Goal: Navigation & Orientation: Find specific page/section

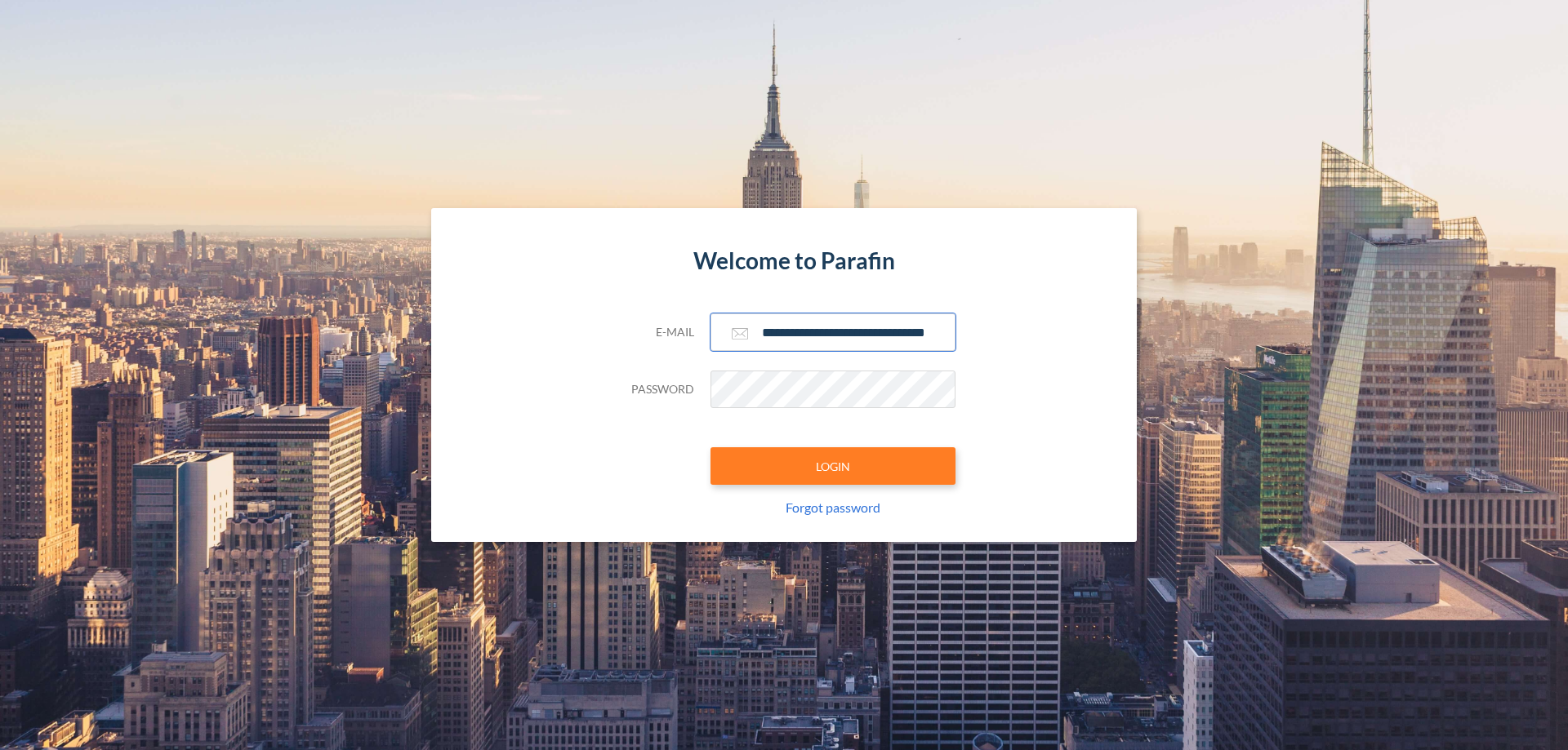
type input "**********"
click at [833, 466] on button "LOGIN" at bounding box center [833, 466] width 245 height 38
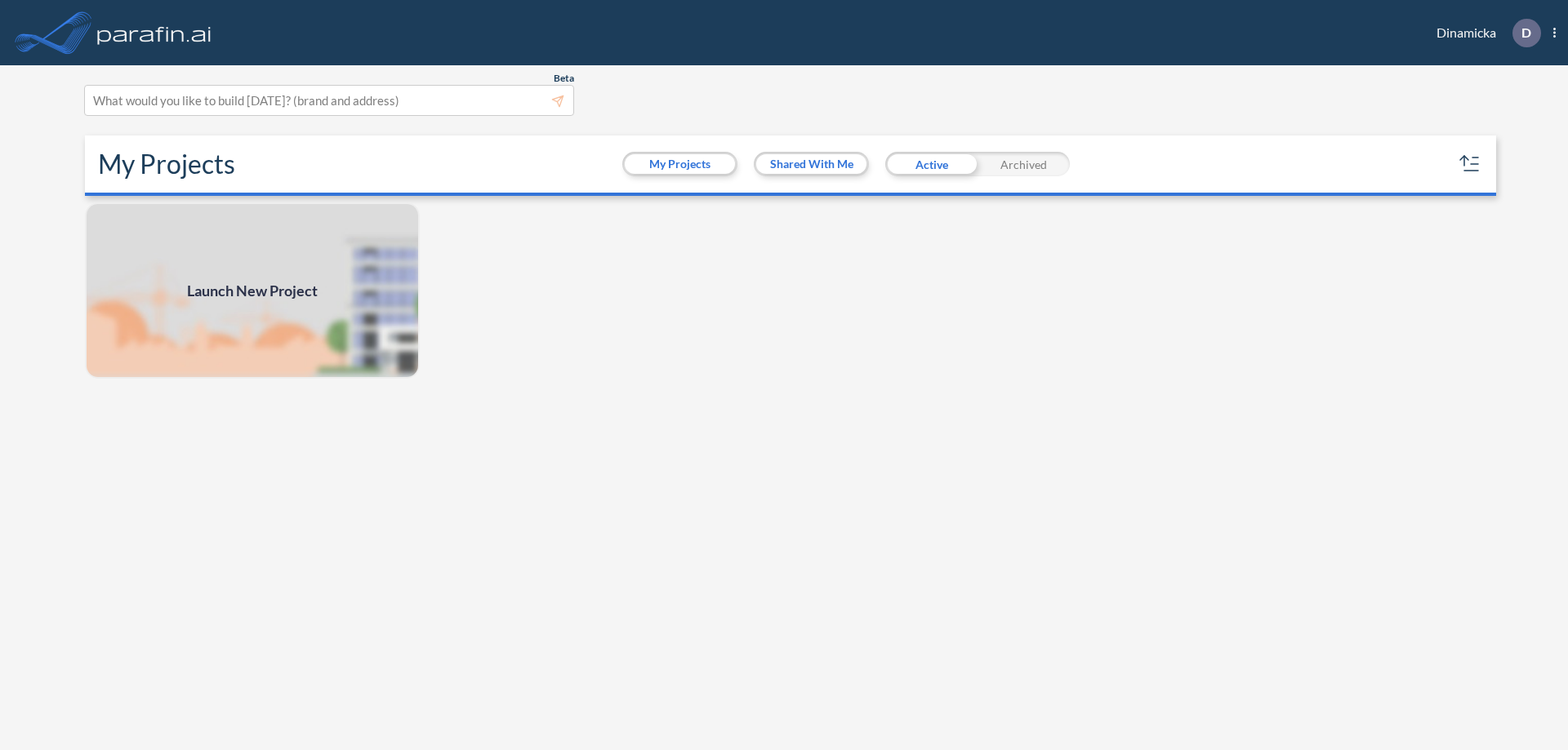
scroll to position [4, 0]
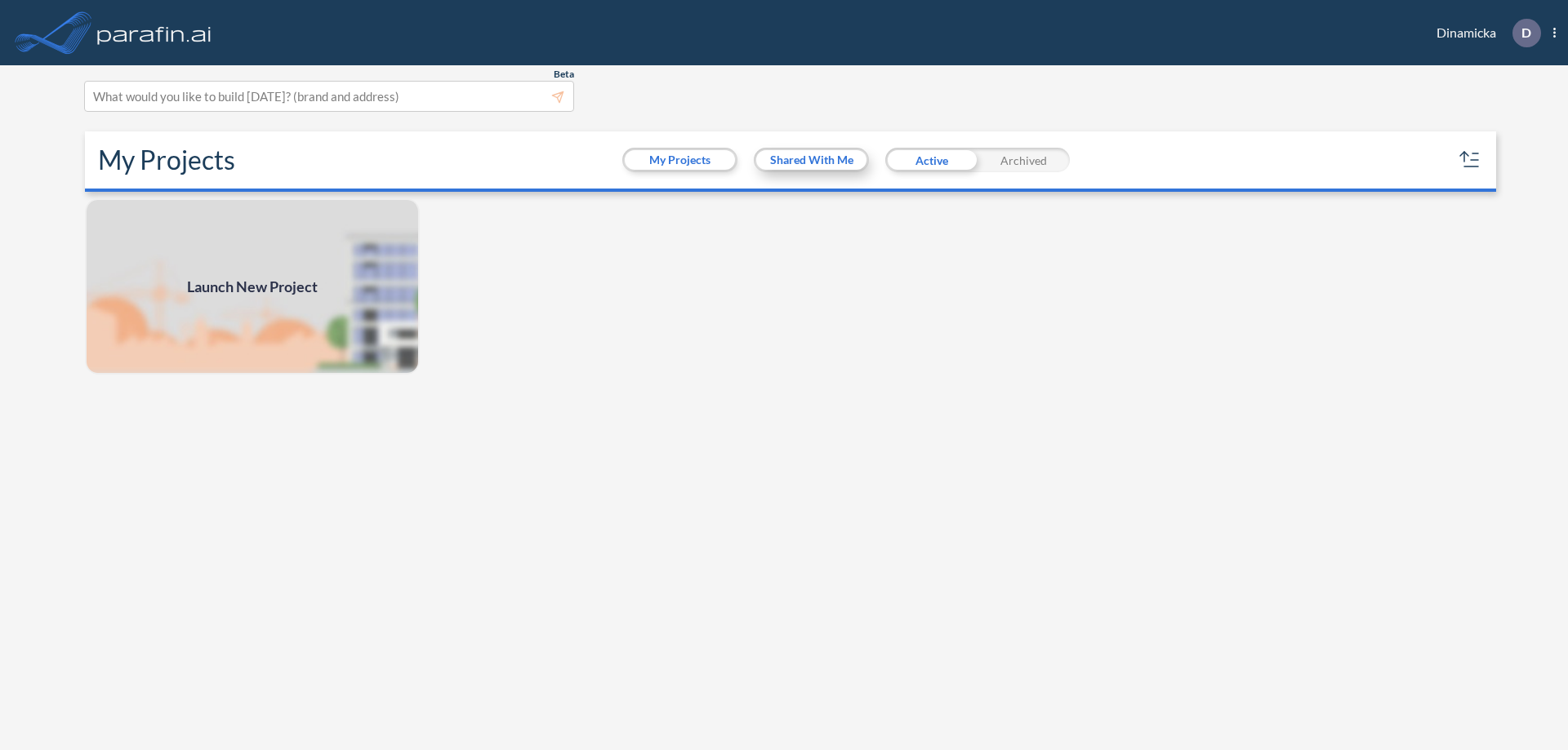
click at [810, 160] on button "Shared With Me" at bounding box center [810, 160] width 110 height 19
